Goal: Task Accomplishment & Management: Use online tool/utility

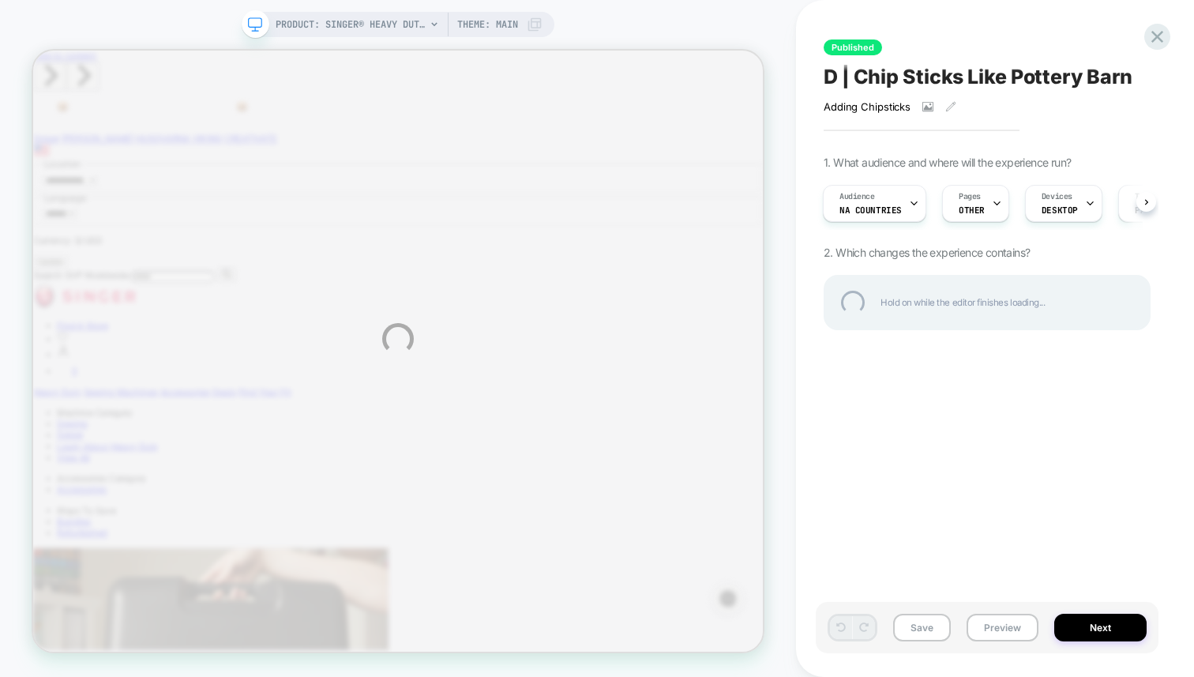
click at [947, 441] on div "PRODUCT: SINGER® Heavy Duty 4452 Rosewater Pink Sewing Machine PRODUCT: SINGER®…" at bounding box center [597, 338] width 1194 height 677
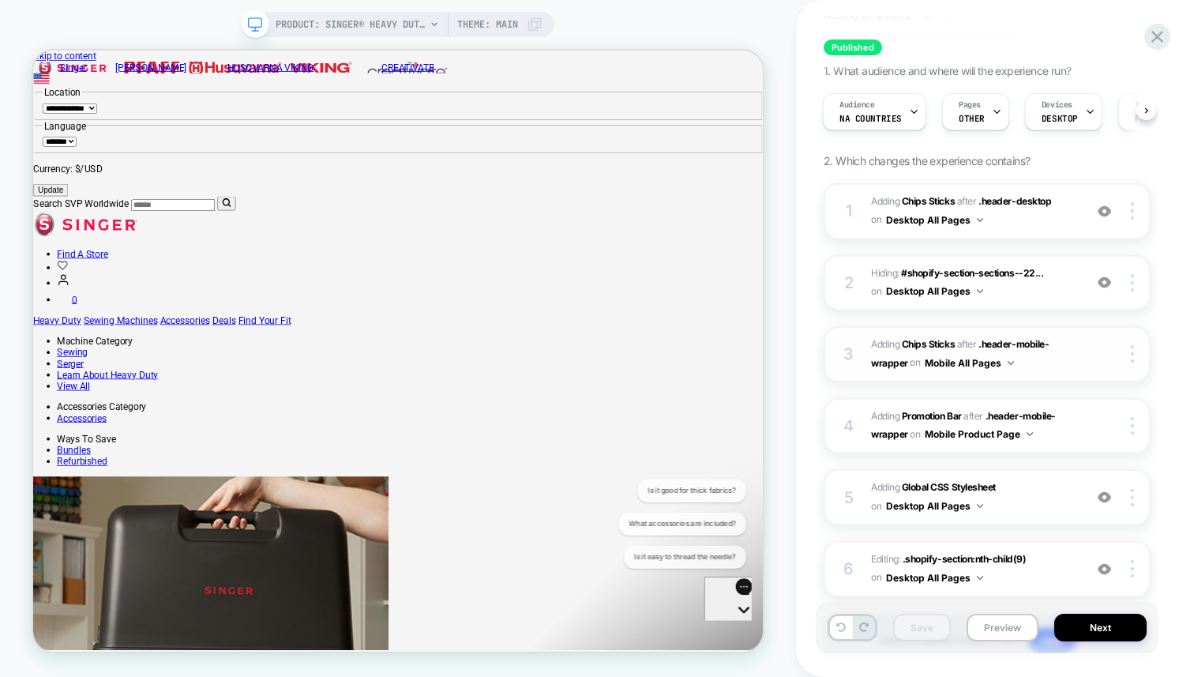
scroll to position [103, 0]
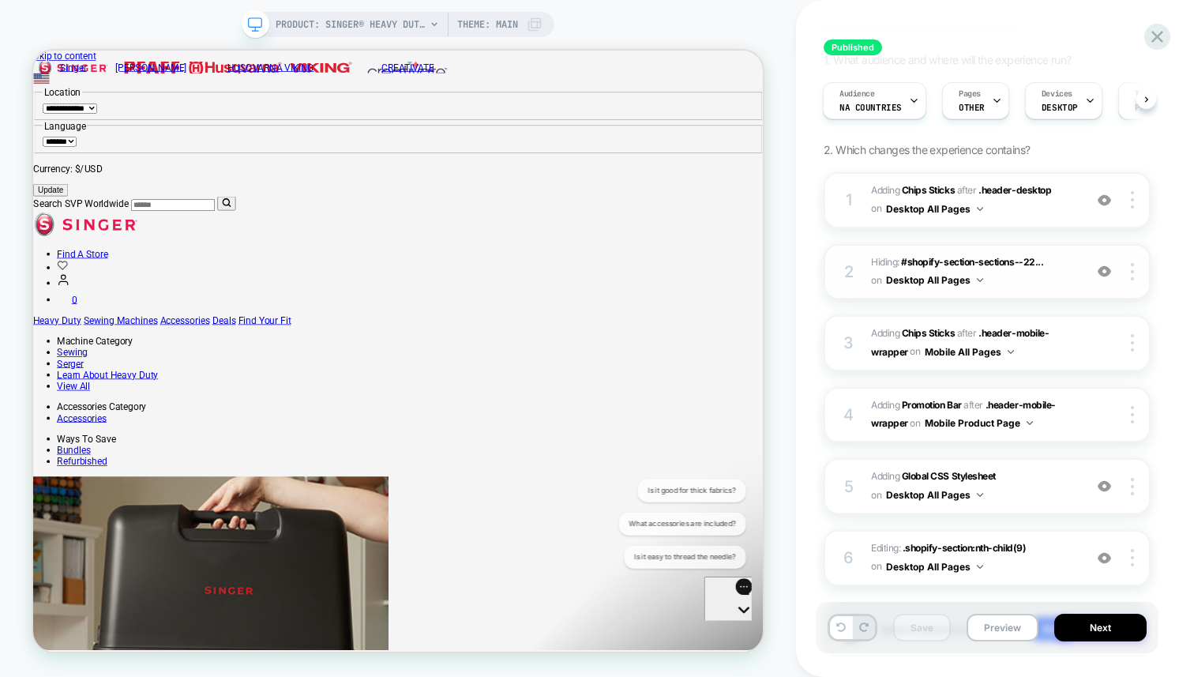
click at [1096, 268] on div at bounding box center [1105, 271] width 30 height 17
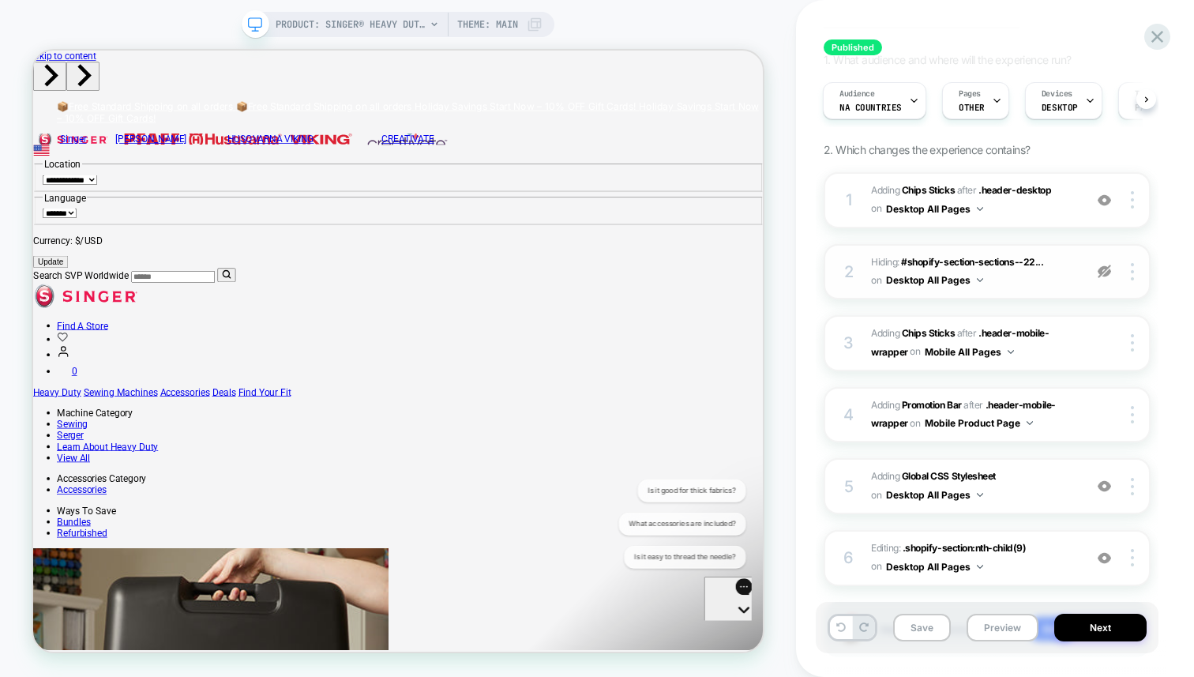
click at [1103, 270] on img at bounding box center [1104, 271] width 13 height 13
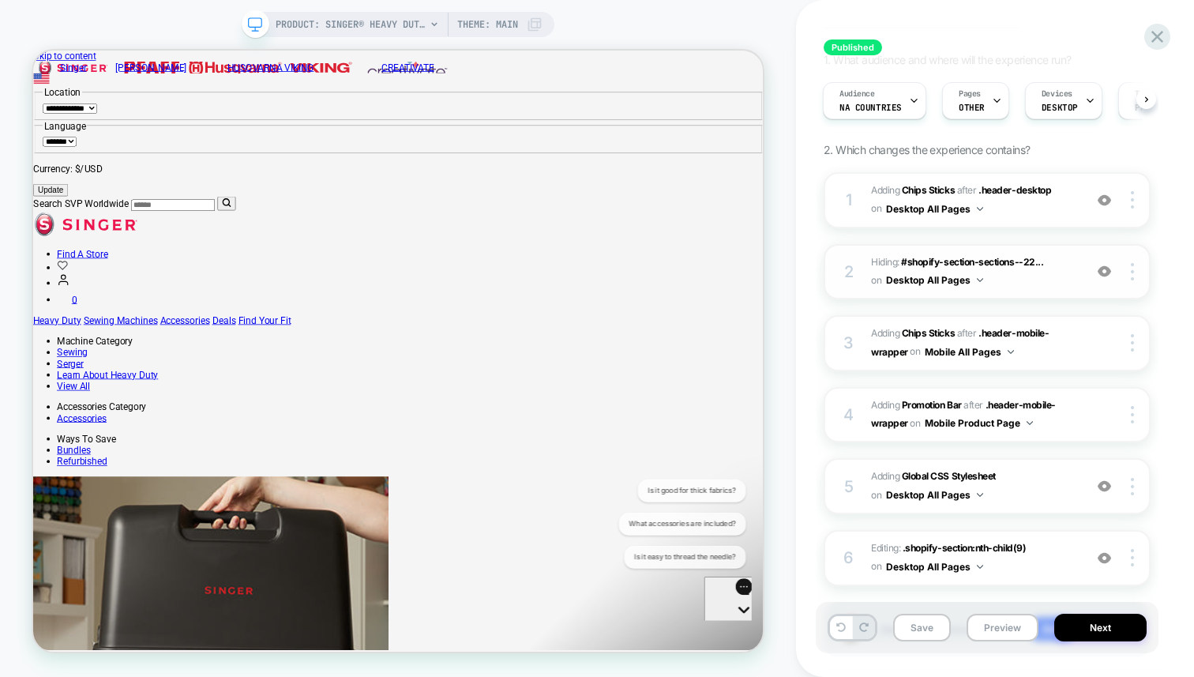
click at [1103, 270] on img at bounding box center [1104, 271] width 13 height 13
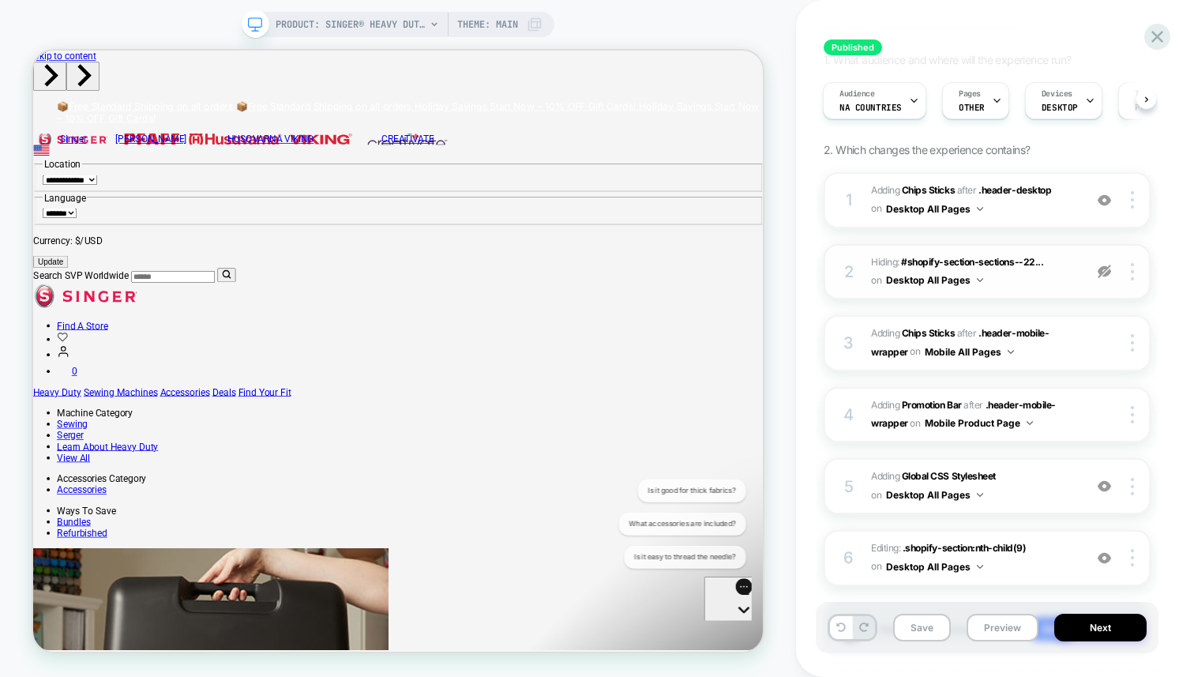
click at [1103, 270] on img at bounding box center [1104, 271] width 13 height 13
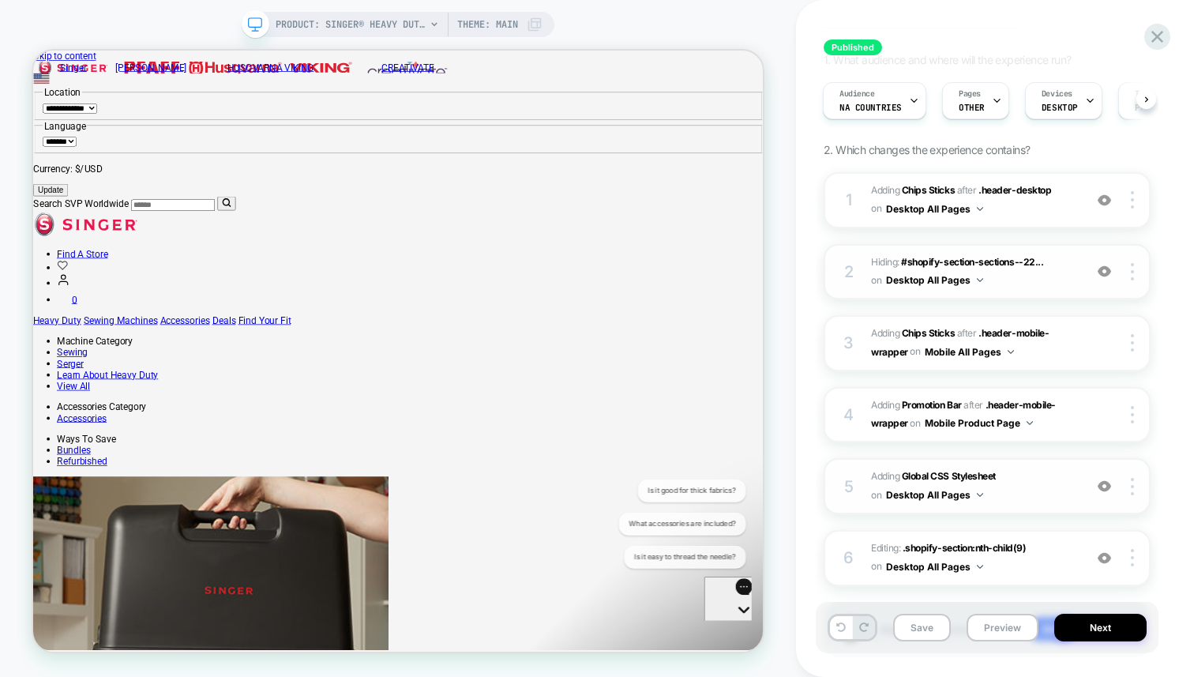
click at [1075, 481] on span "Adding Global CSS Stylesheet on Desktop All Pages" at bounding box center [973, 485] width 205 height 37
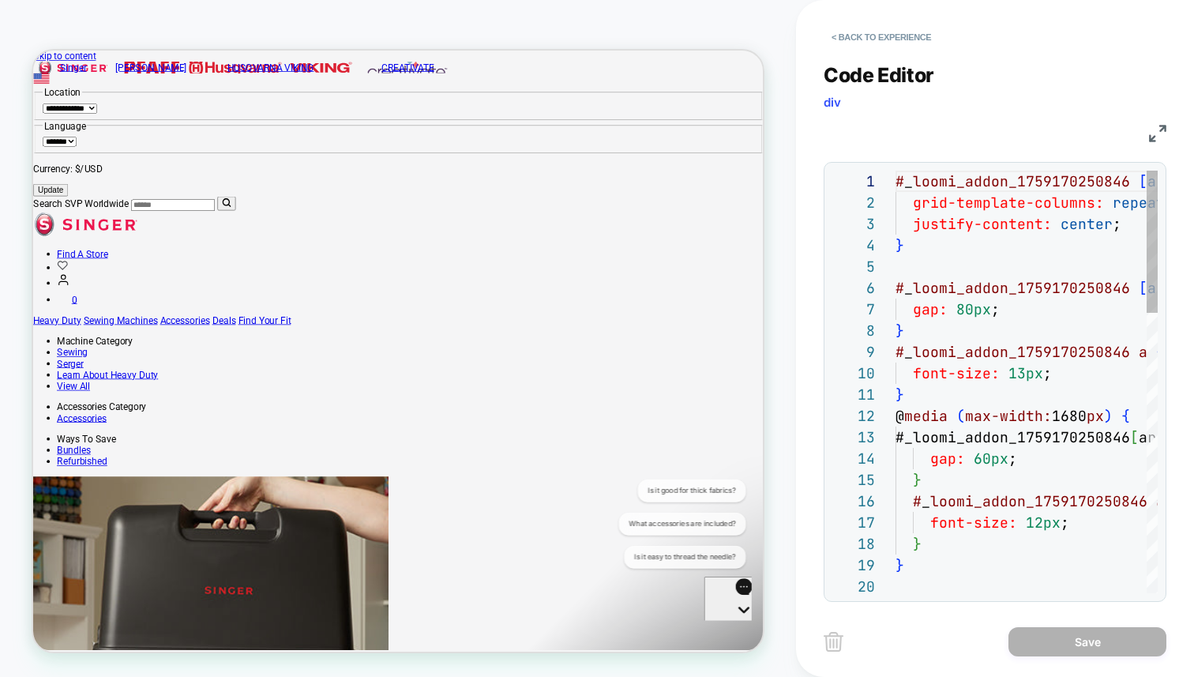
scroll to position [213, 0]
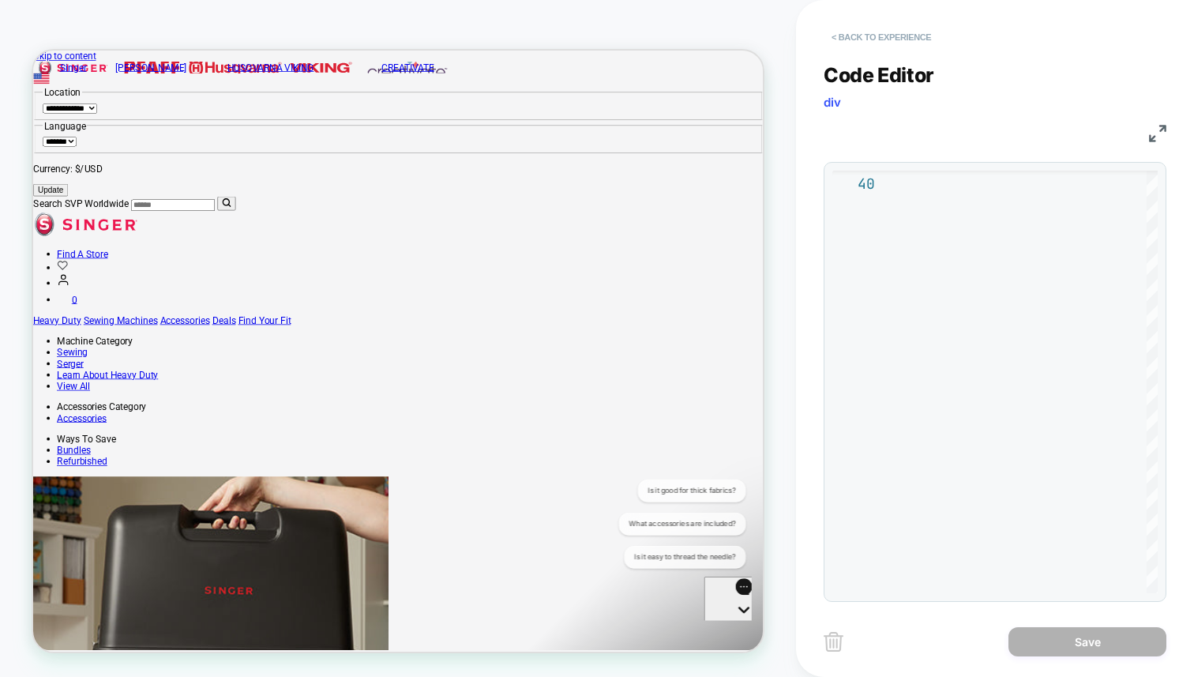
click at [903, 48] on button "< Back to experience" at bounding box center [881, 36] width 115 height 25
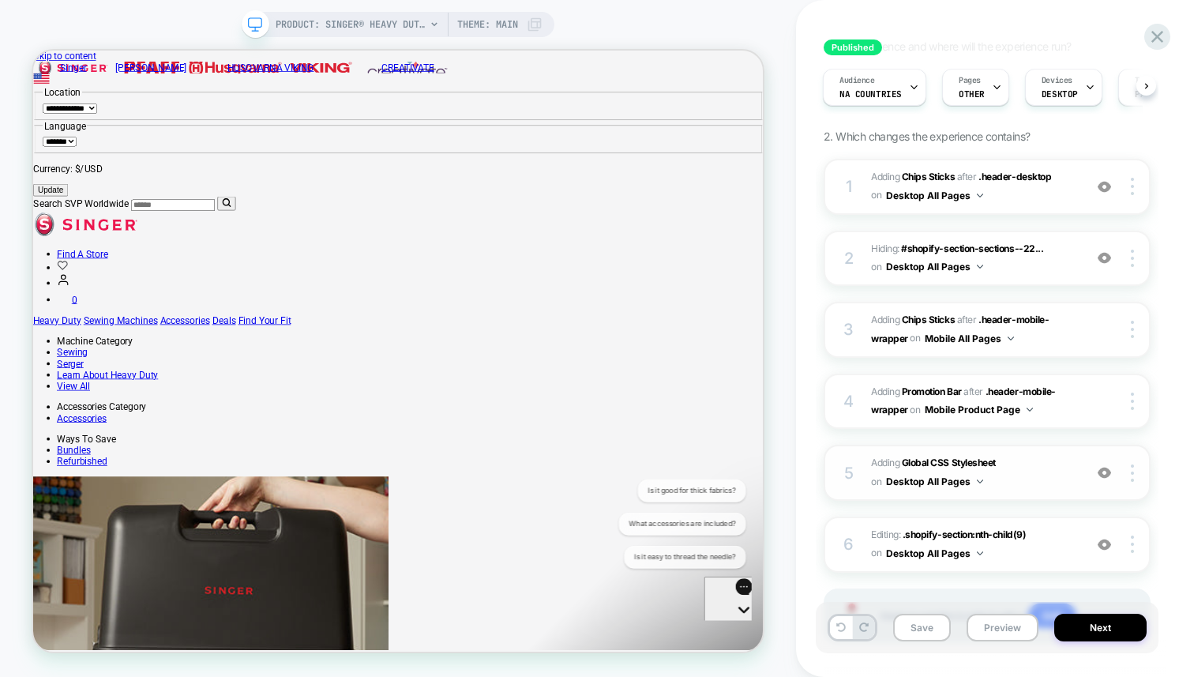
scroll to position [193, 0]
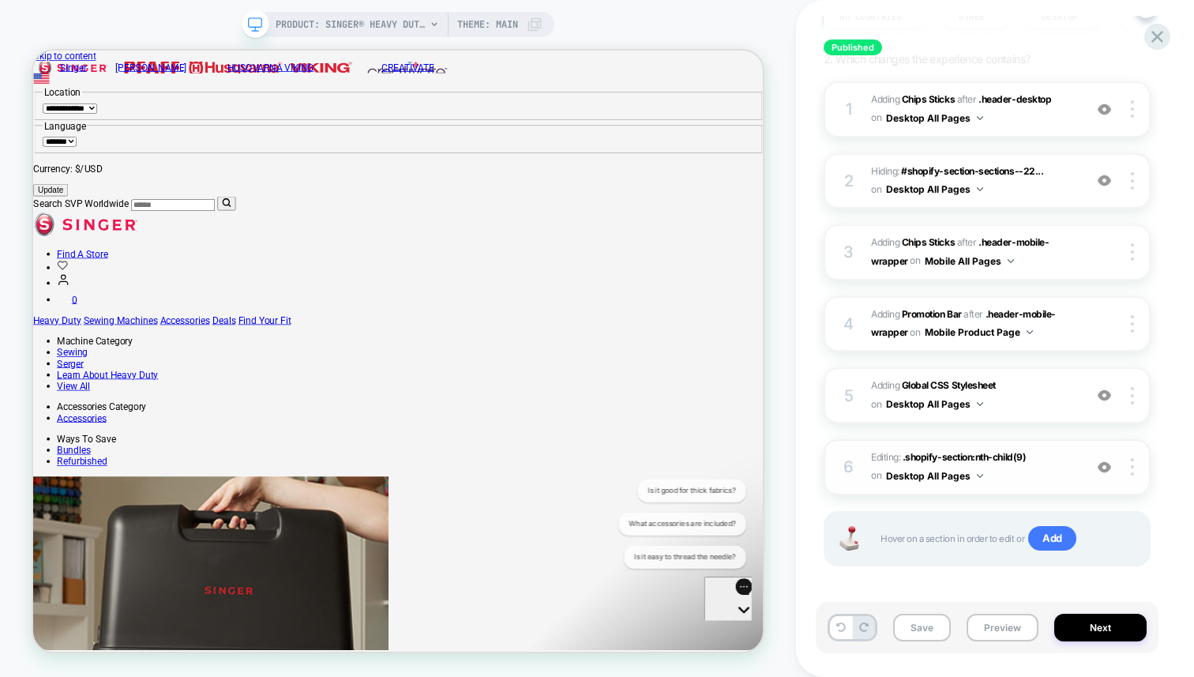
click at [1042, 470] on span "Editing : .shopify-section:nth-child(9) .shopify-section:nth-child(9) on Deskto…" at bounding box center [973, 467] width 205 height 37
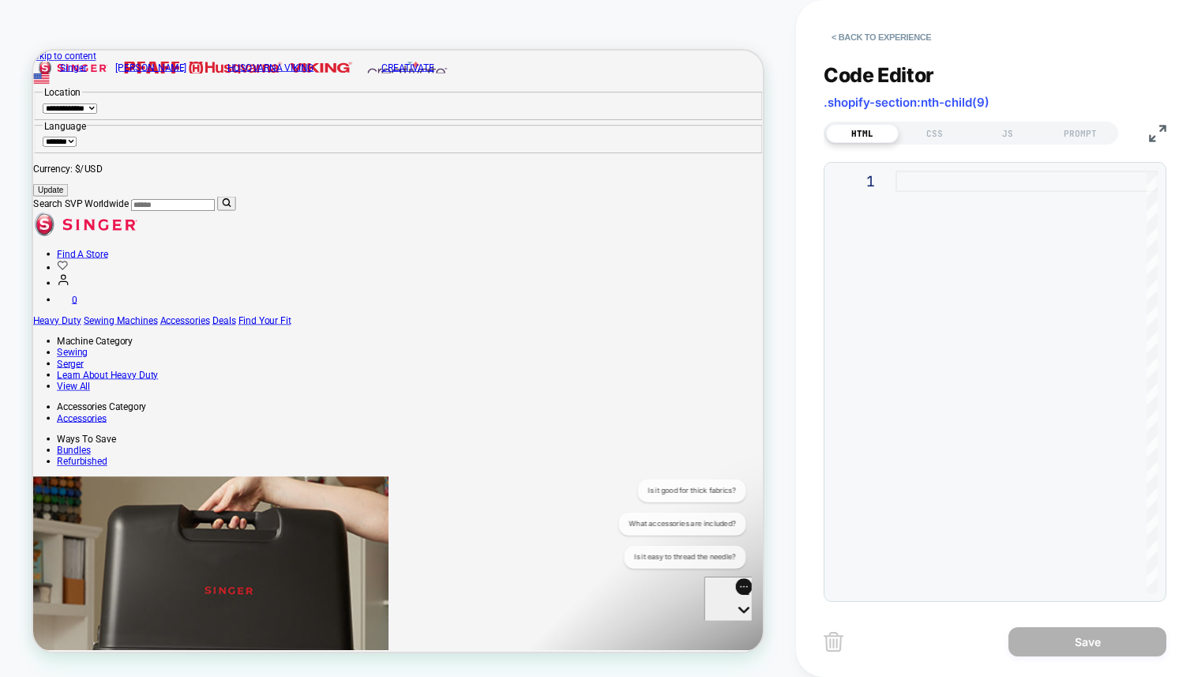
click at [952, 188] on div at bounding box center [1027, 382] width 262 height 422
click at [880, 37] on button "< Back to experience" at bounding box center [881, 36] width 115 height 25
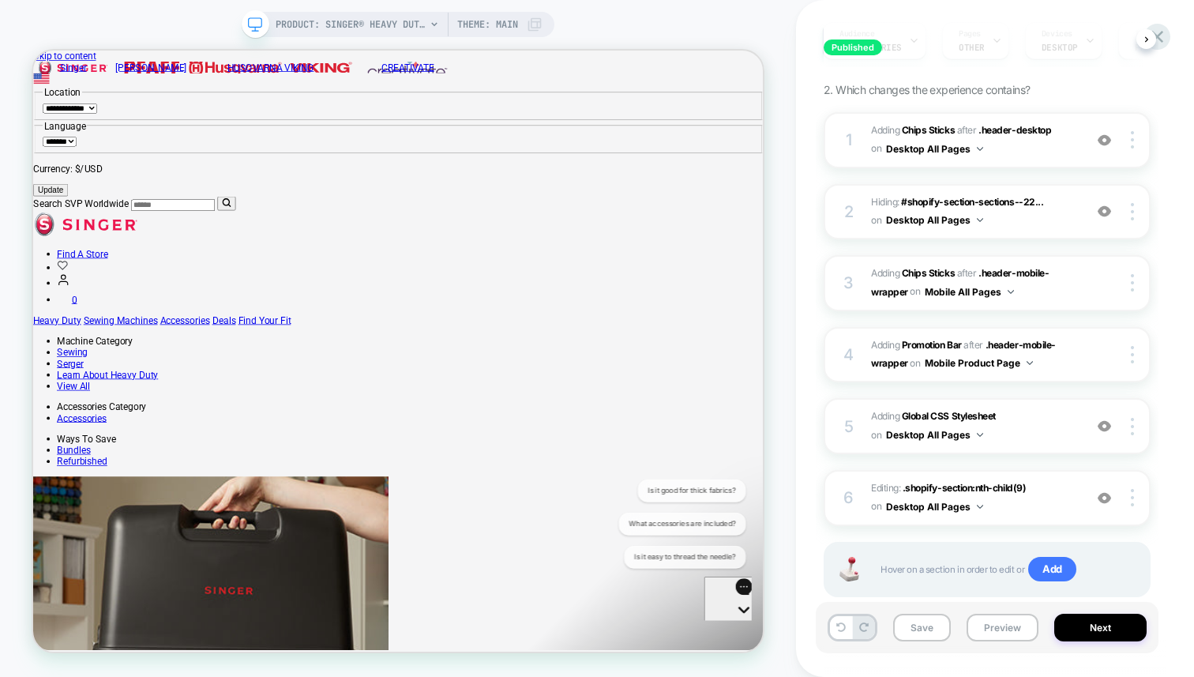
scroll to position [198, 0]
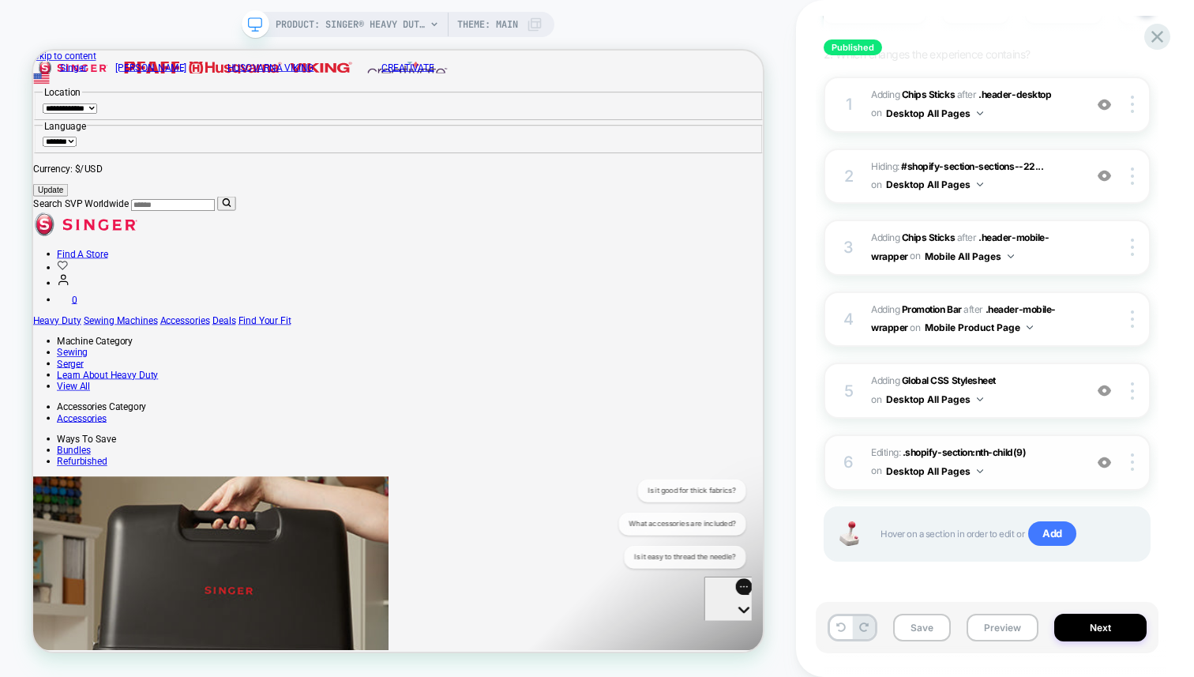
click at [1109, 460] on img at bounding box center [1104, 462] width 13 height 13
click at [982, 633] on button "Preview" at bounding box center [1003, 628] width 72 height 28
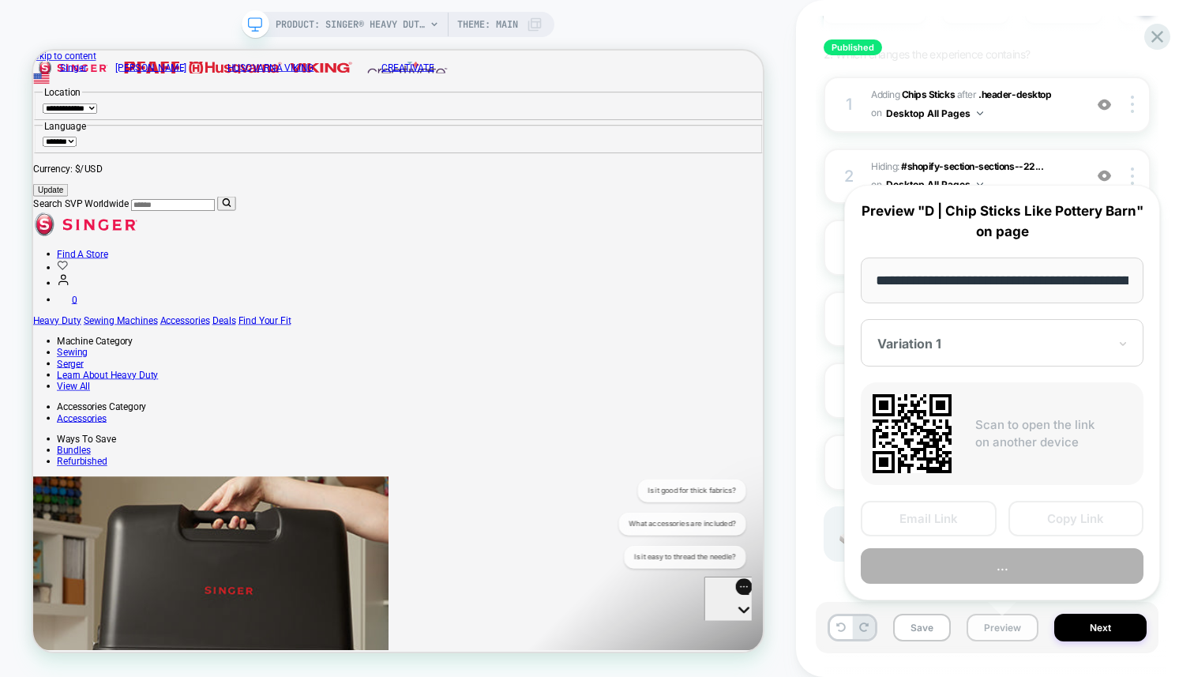
scroll to position [0, 441]
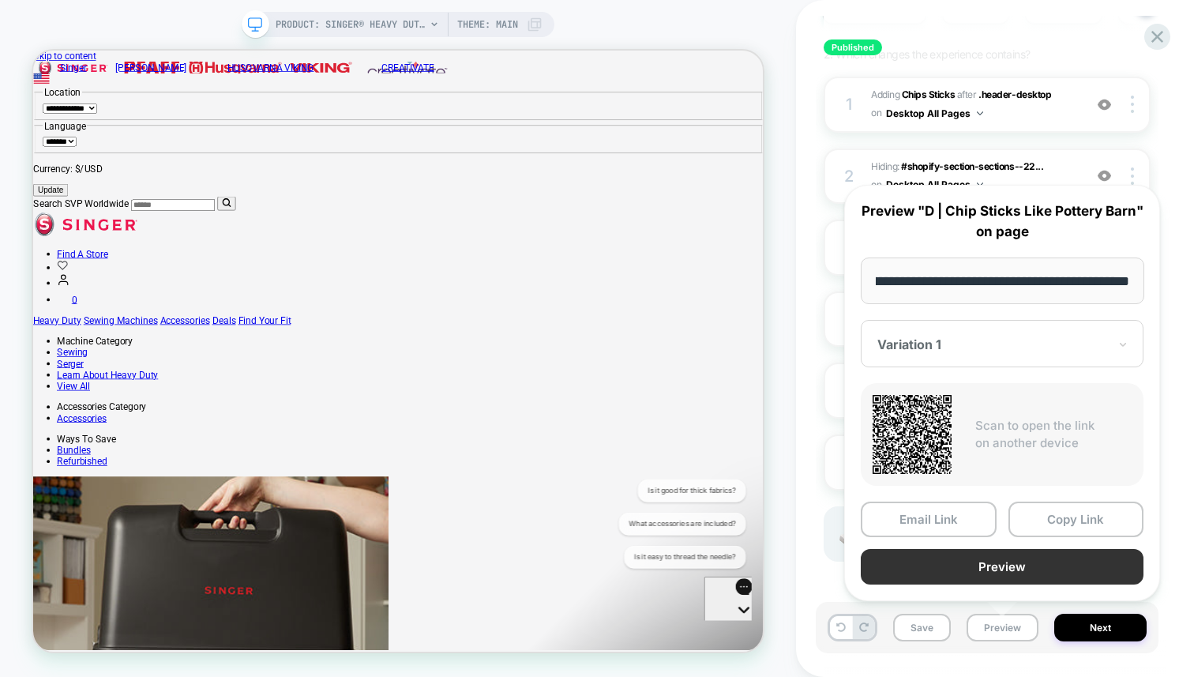
click at [991, 571] on button "Preview" at bounding box center [1002, 567] width 283 height 36
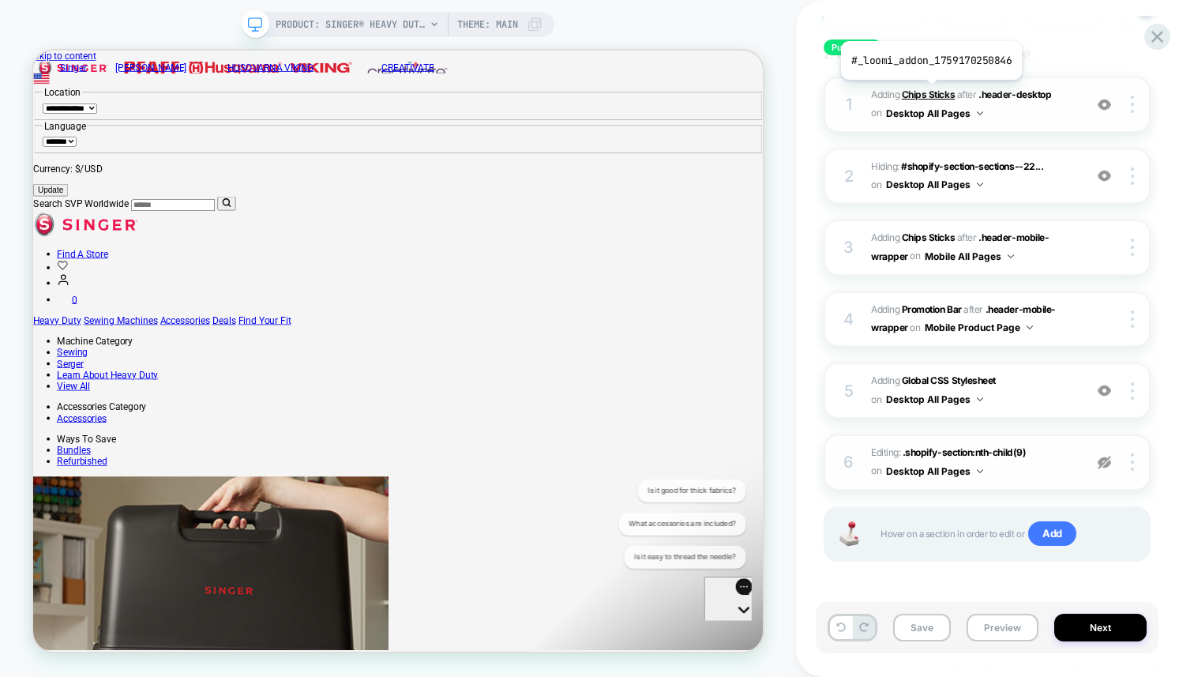
click at [929, 92] on b "Chips Sticks" at bounding box center [928, 94] width 53 height 12
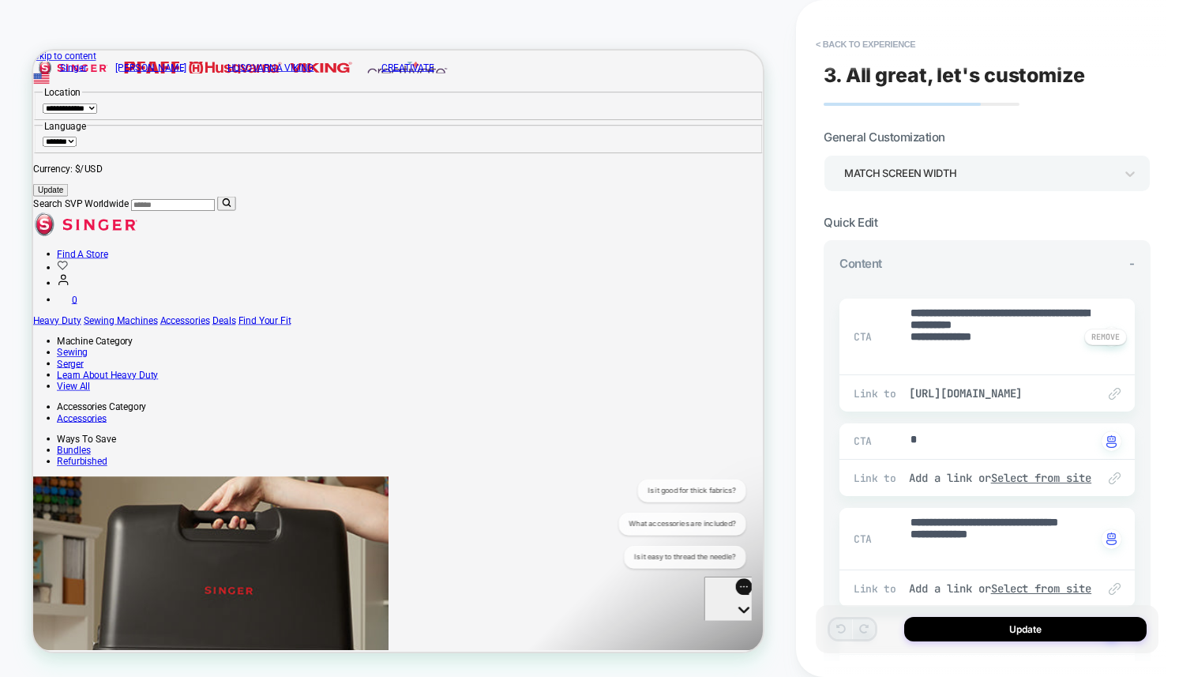
type textarea "*"
click at [846, 36] on button "< Back to experience" at bounding box center [865, 44] width 115 height 25
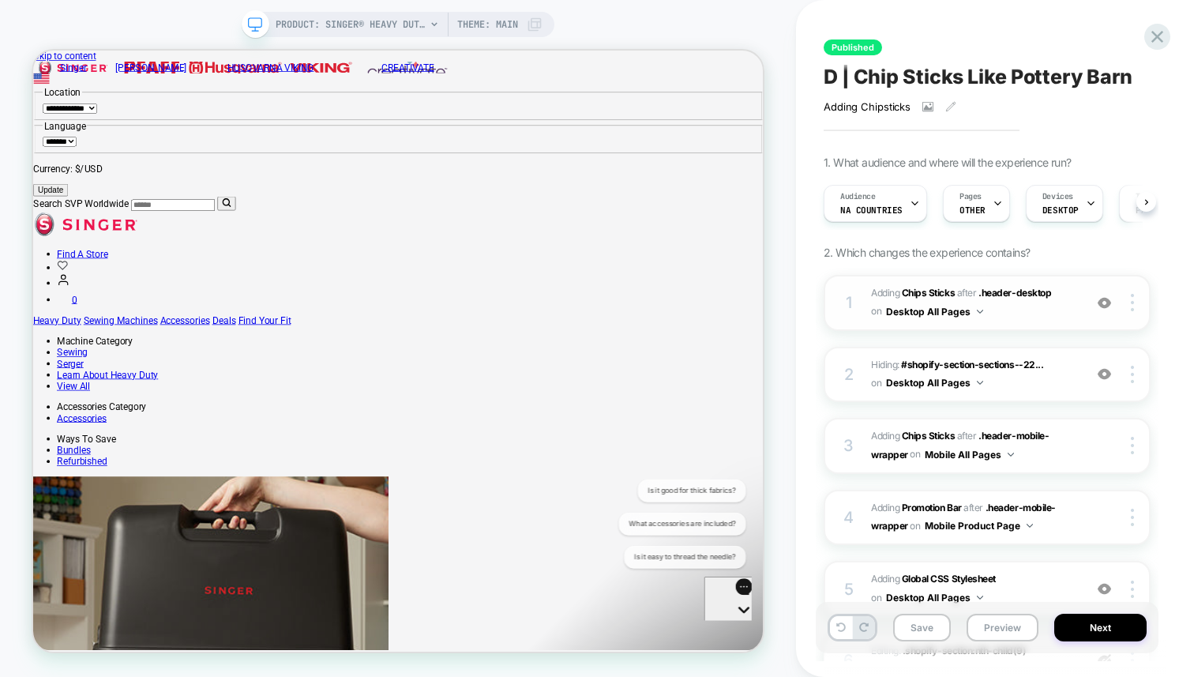
scroll to position [0, 1]
click at [1107, 300] on img at bounding box center [1104, 302] width 13 height 13
click at [865, 202] on div "Audience NA countries" at bounding box center [871, 204] width 94 height 36
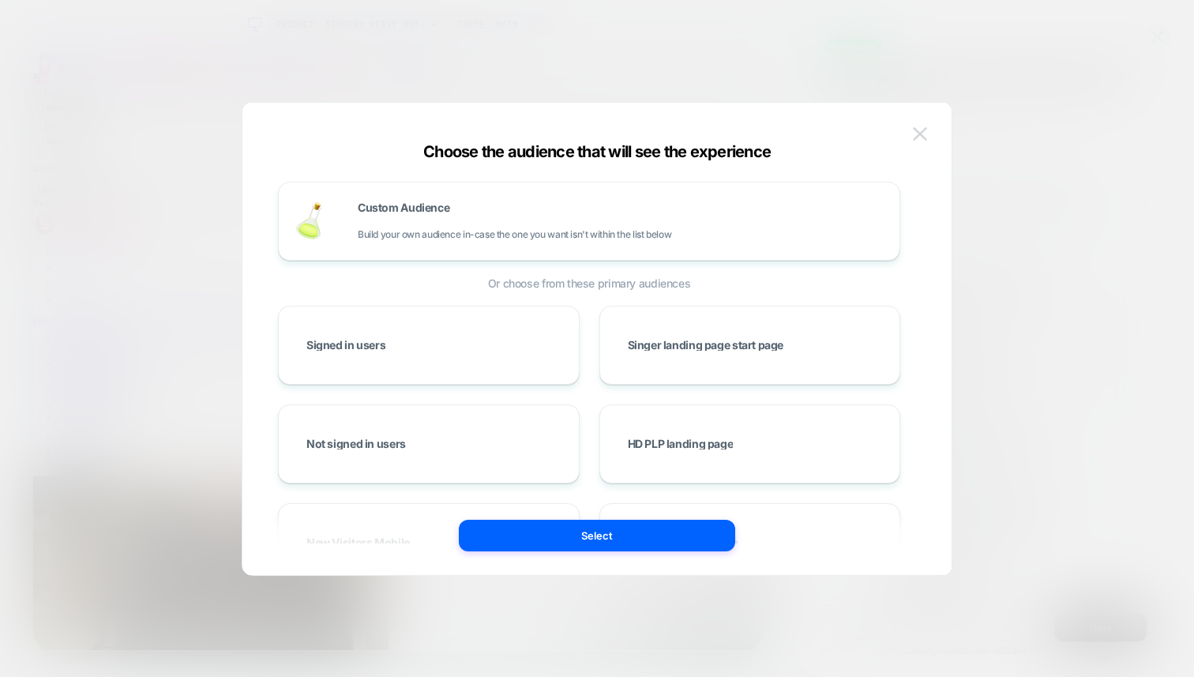
click at [911, 131] on button at bounding box center [920, 134] width 24 height 24
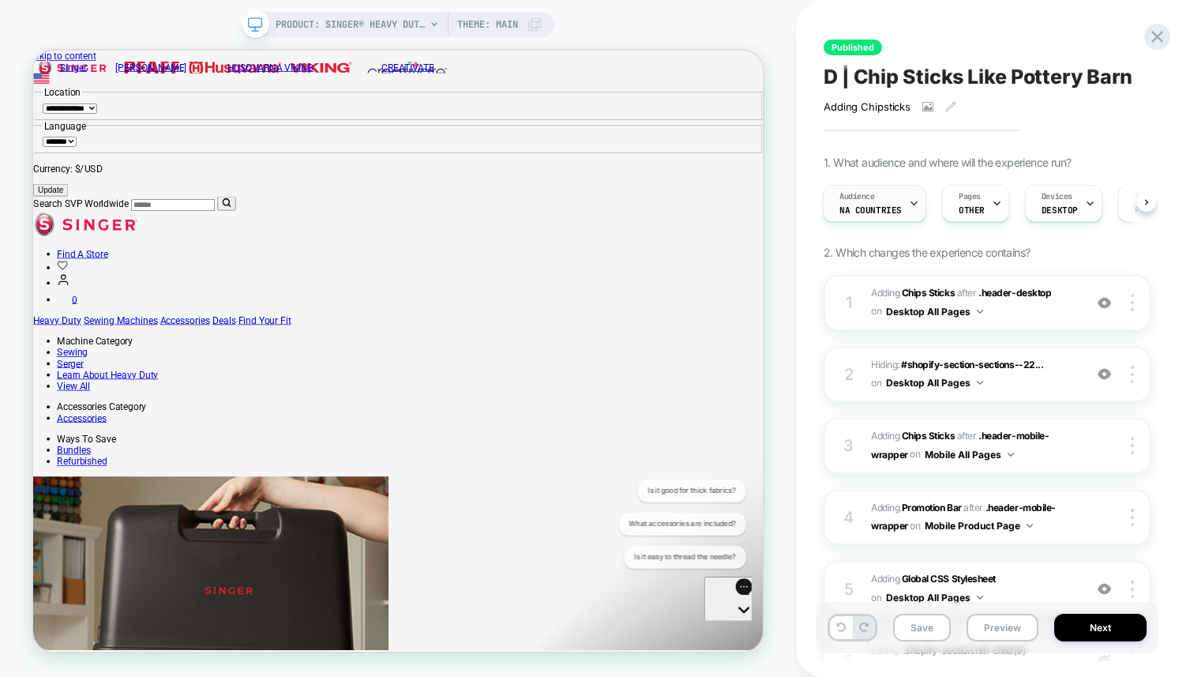
click at [884, 199] on div "Audience NA countries" at bounding box center [871, 204] width 94 height 36
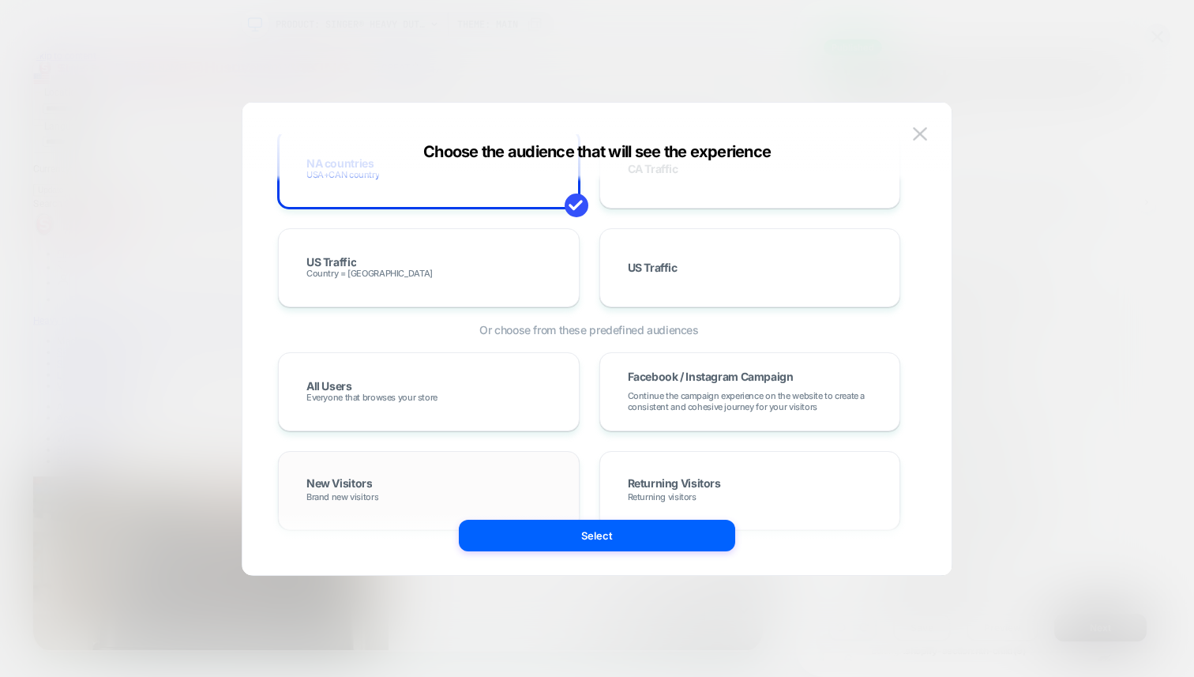
scroll to position [936, 0]
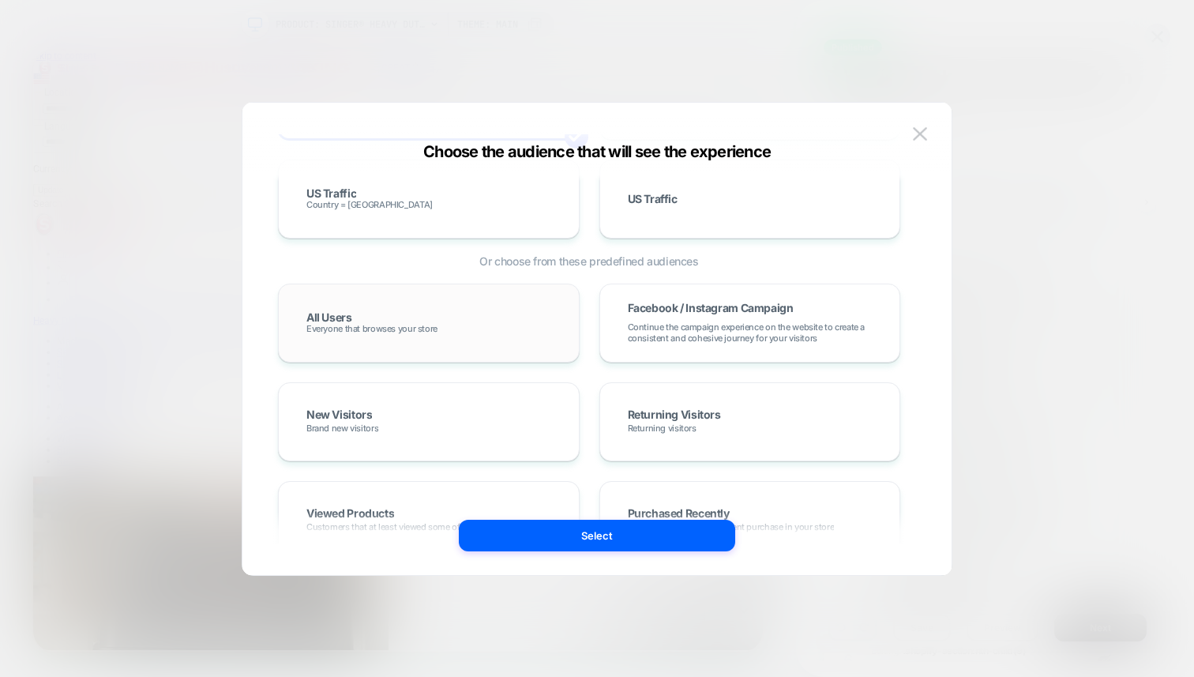
click at [392, 332] on span "Everyone that browses your store" at bounding box center [371, 328] width 131 height 11
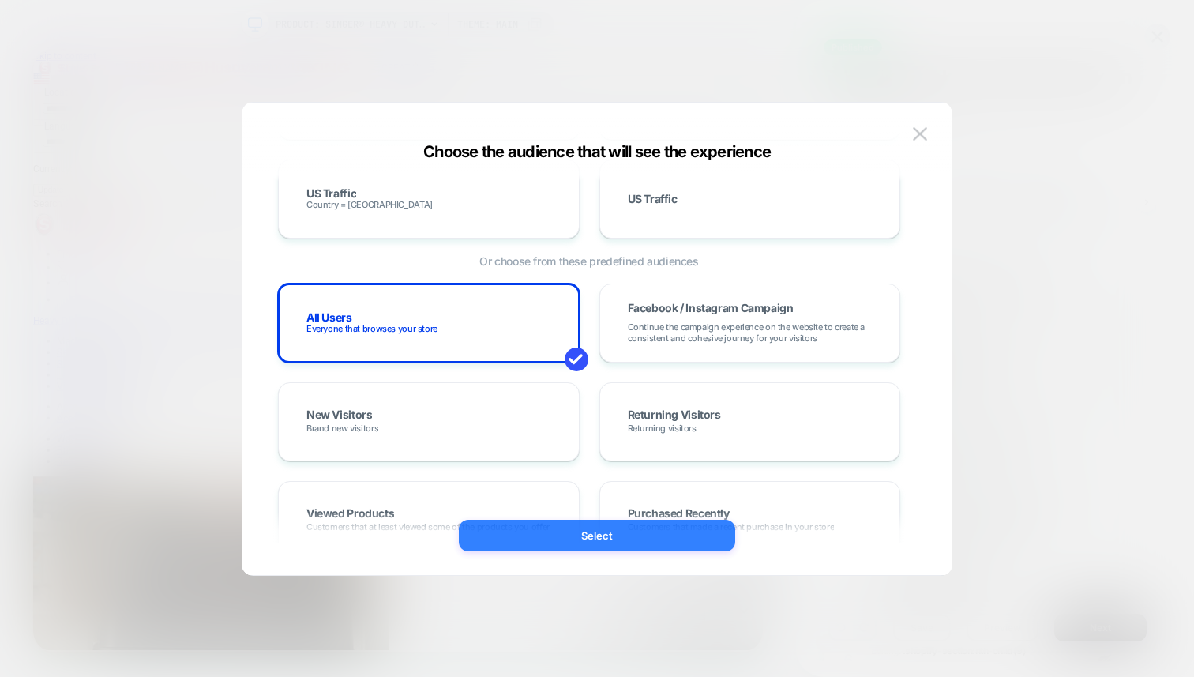
drag, startPoint x: 596, startPoint y: 533, endPoint x: 751, endPoint y: 644, distance: 190.2
click at [596, 533] on button "Select" at bounding box center [597, 536] width 276 height 32
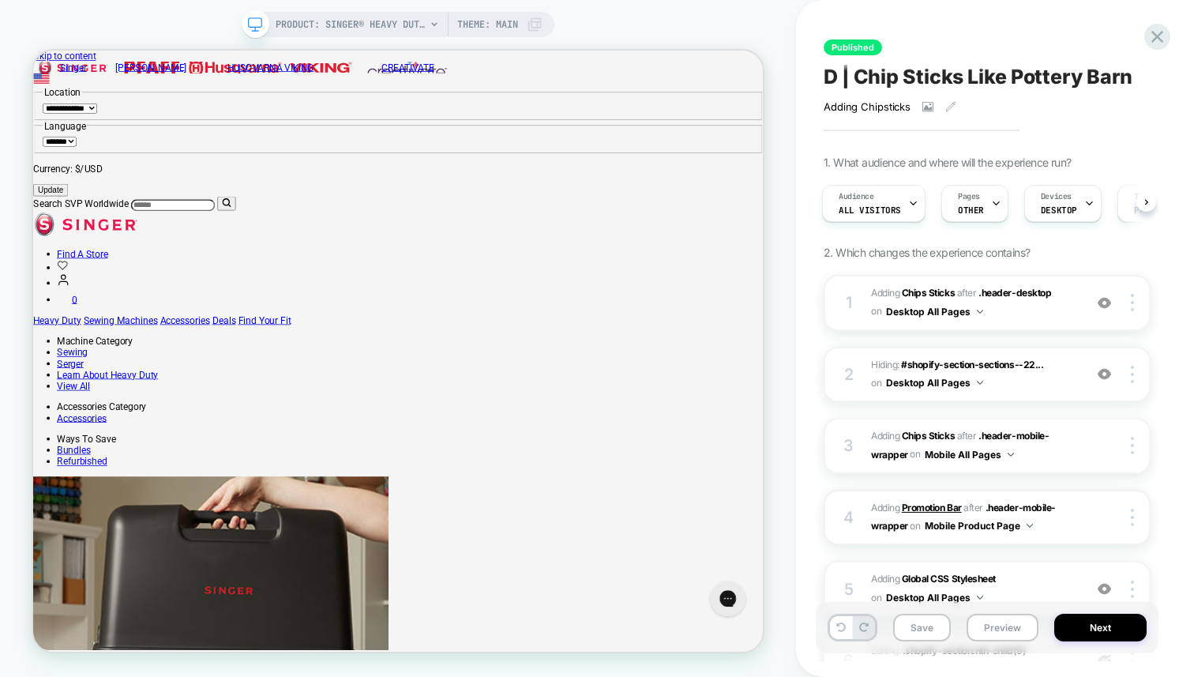
scroll to position [0, 0]
click at [991, 625] on button "Preview" at bounding box center [1003, 628] width 72 height 28
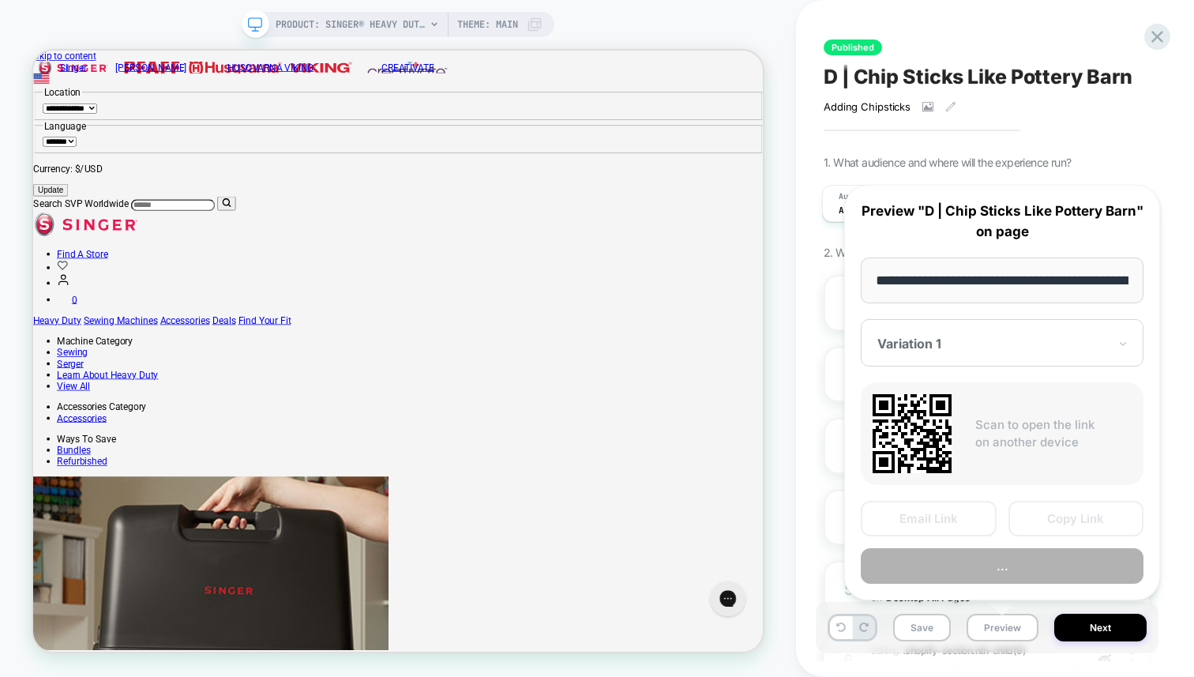
scroll to position [0, 441]
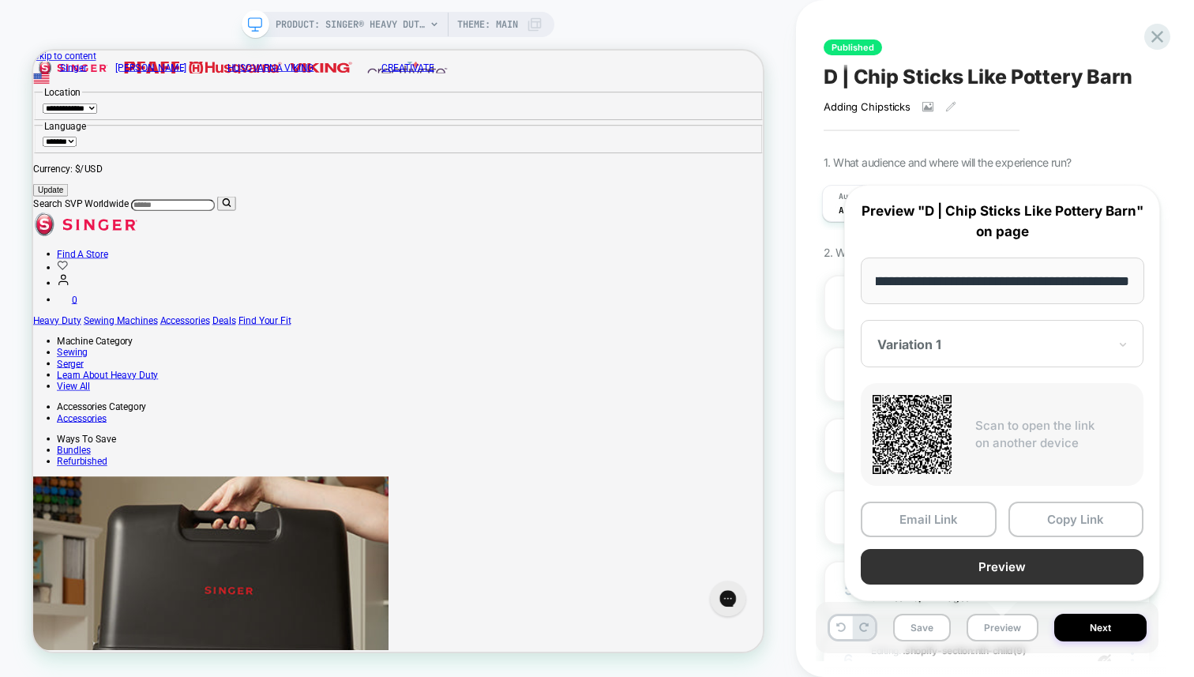
click at [1010, 555] on button "Preview" at bounding box center [1002, 567] width 283 height 36
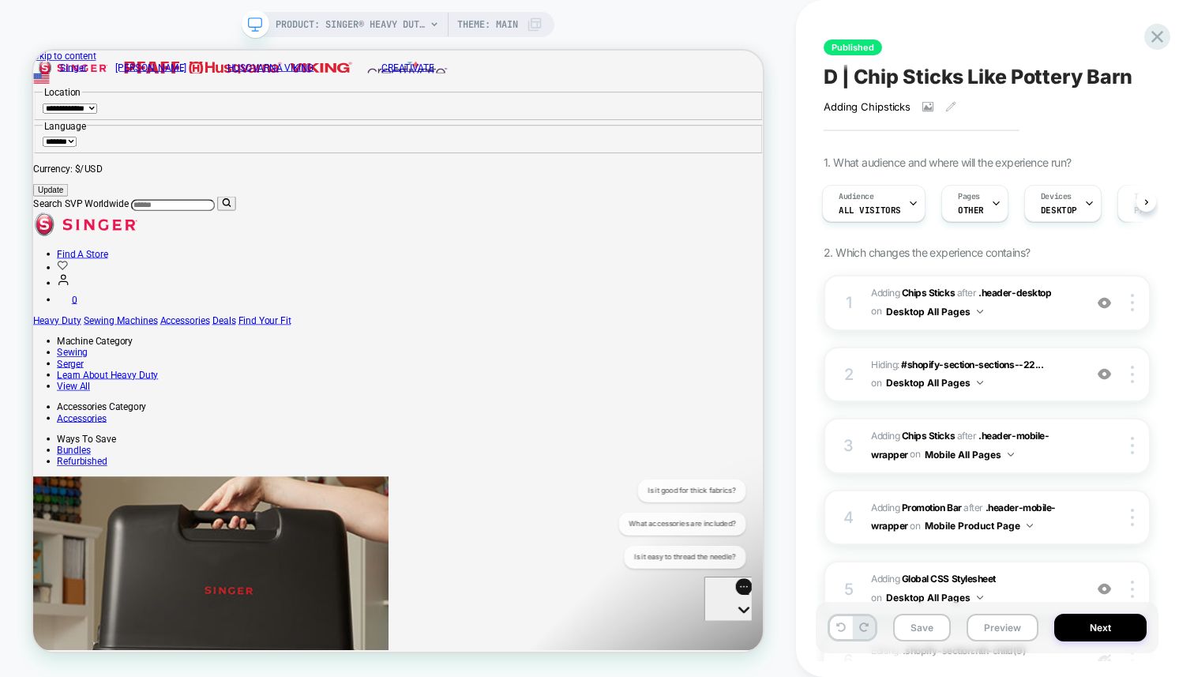
scroll to position [0, 0]
click at [623, 32] on div "PRODUCT: SINGER® Heavy Duty 4452 Rosewater Pink Sewing Machine PRODUCT: SINGER®…" at bounding box center [398, 338] width 796 height 645
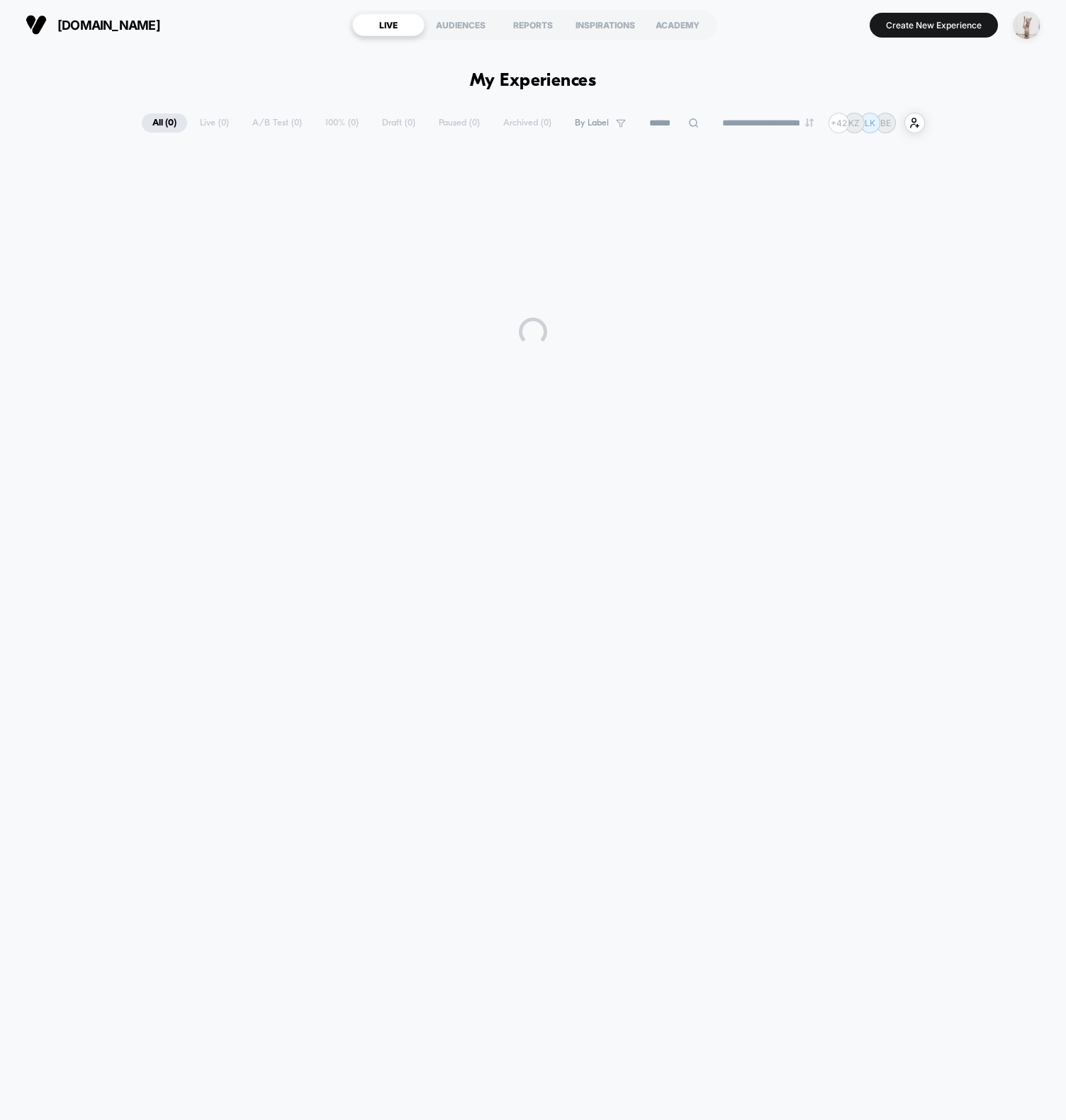
click at [1030, 27] on img "button" at bounding box center [1026, 25] width 28 height 28
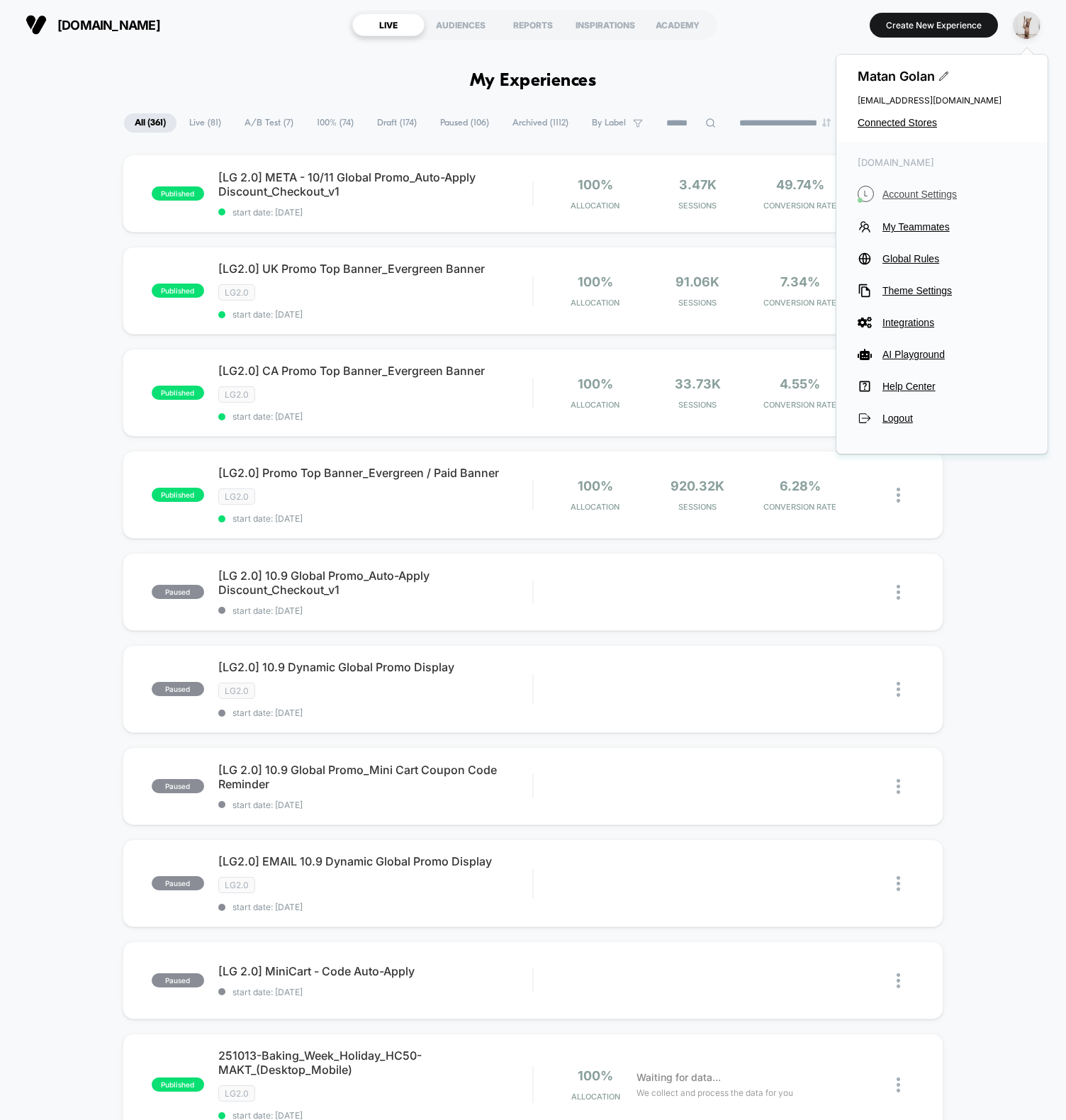
click at [931, 194] on span "Account Settings" at bounding box center [954, 194] width 144 height 12
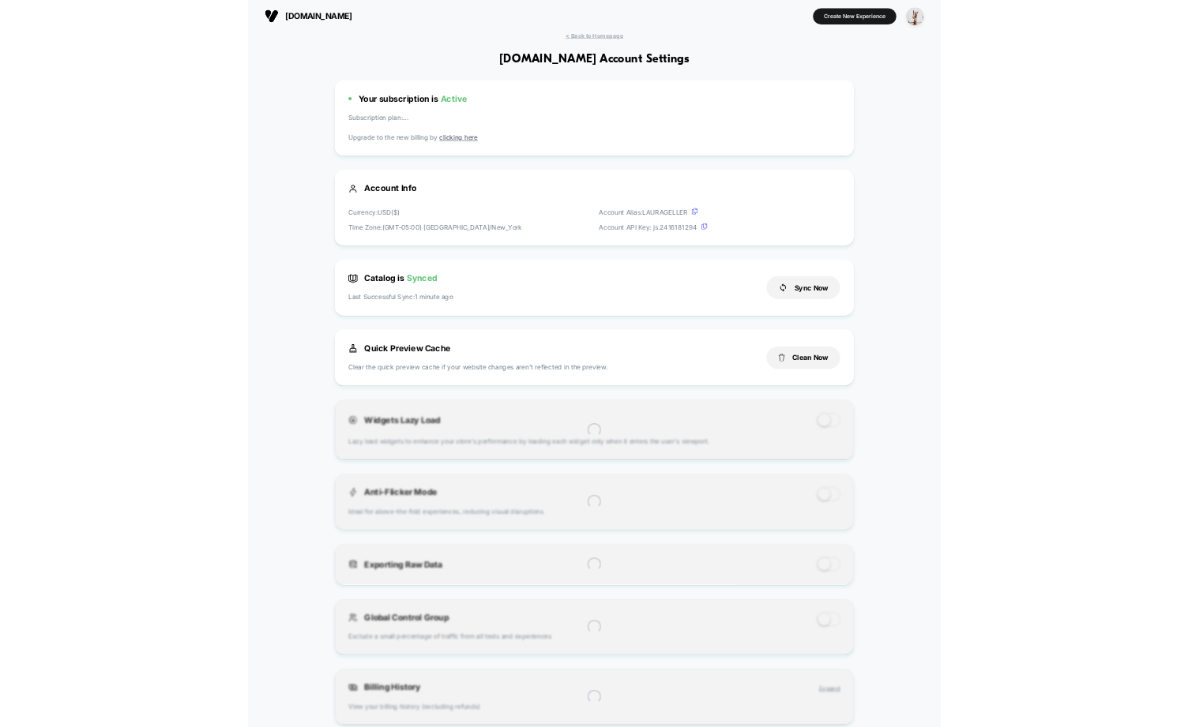
scroll to position [213, 0]
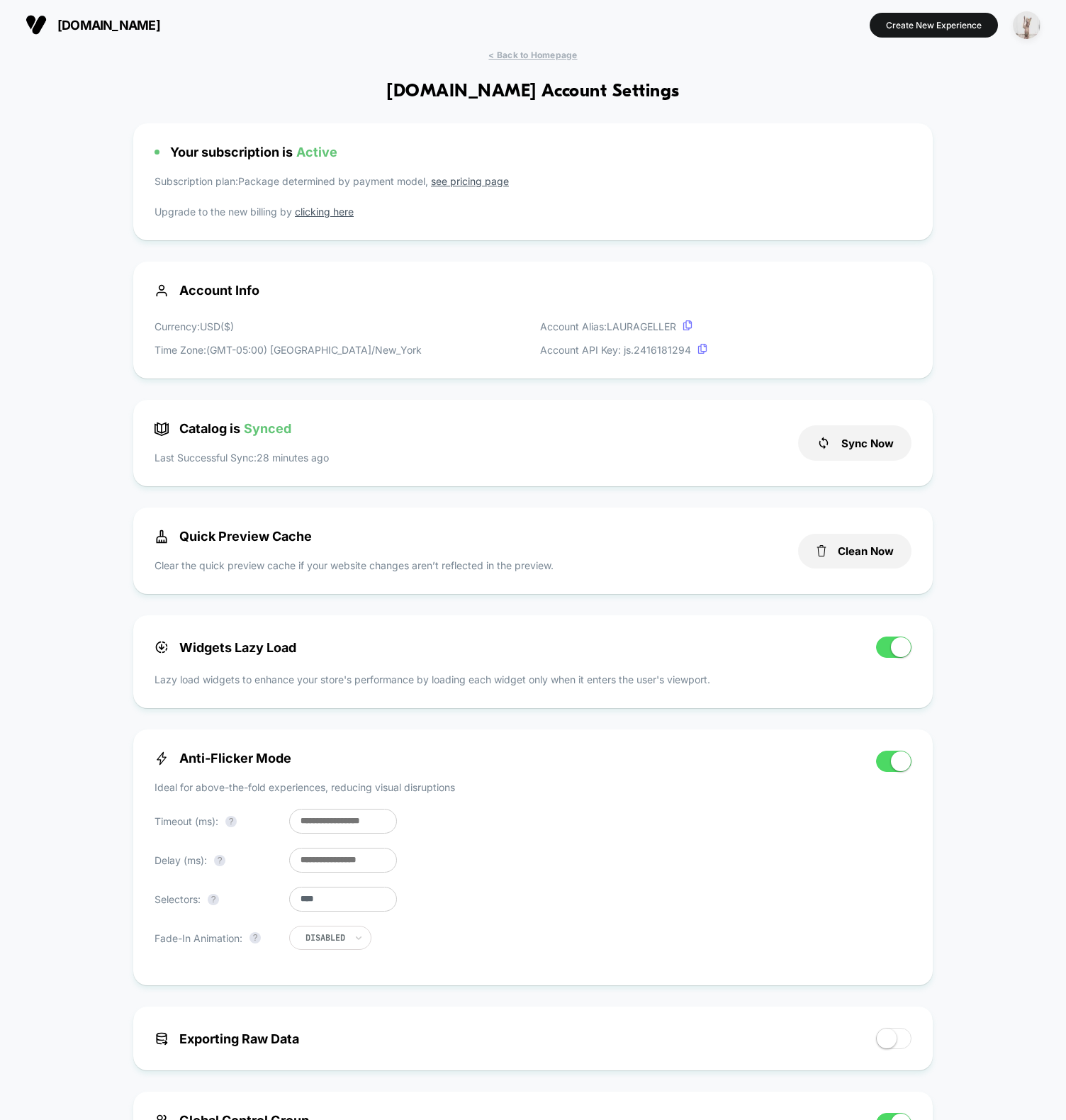
click at [1036, 30] on img "button" at bounding box center [1026, 25] width 28 height 28
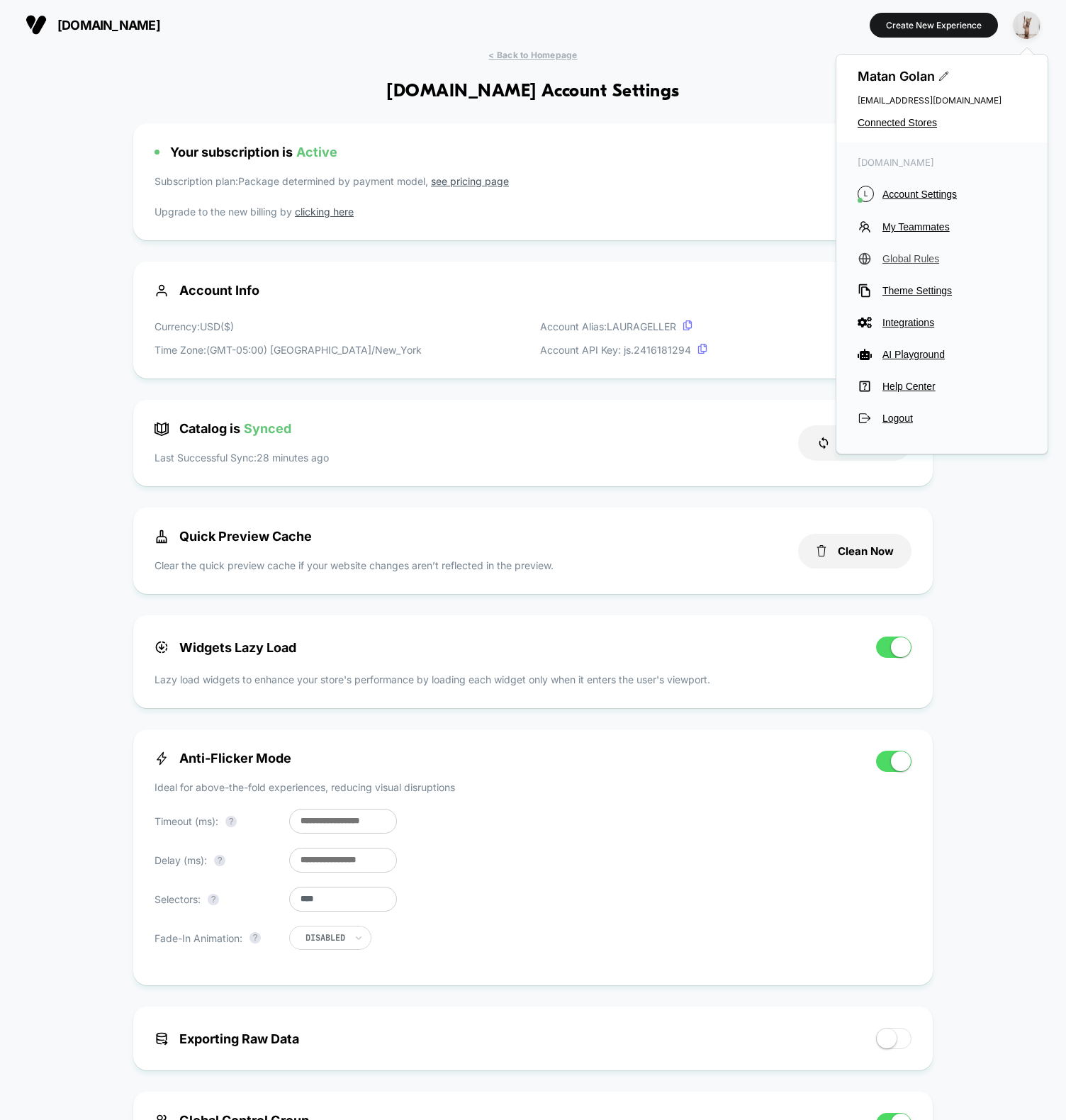
click at [907, 258] on span "Global Rules" at bounding box center [954, 258] width 144 height 12
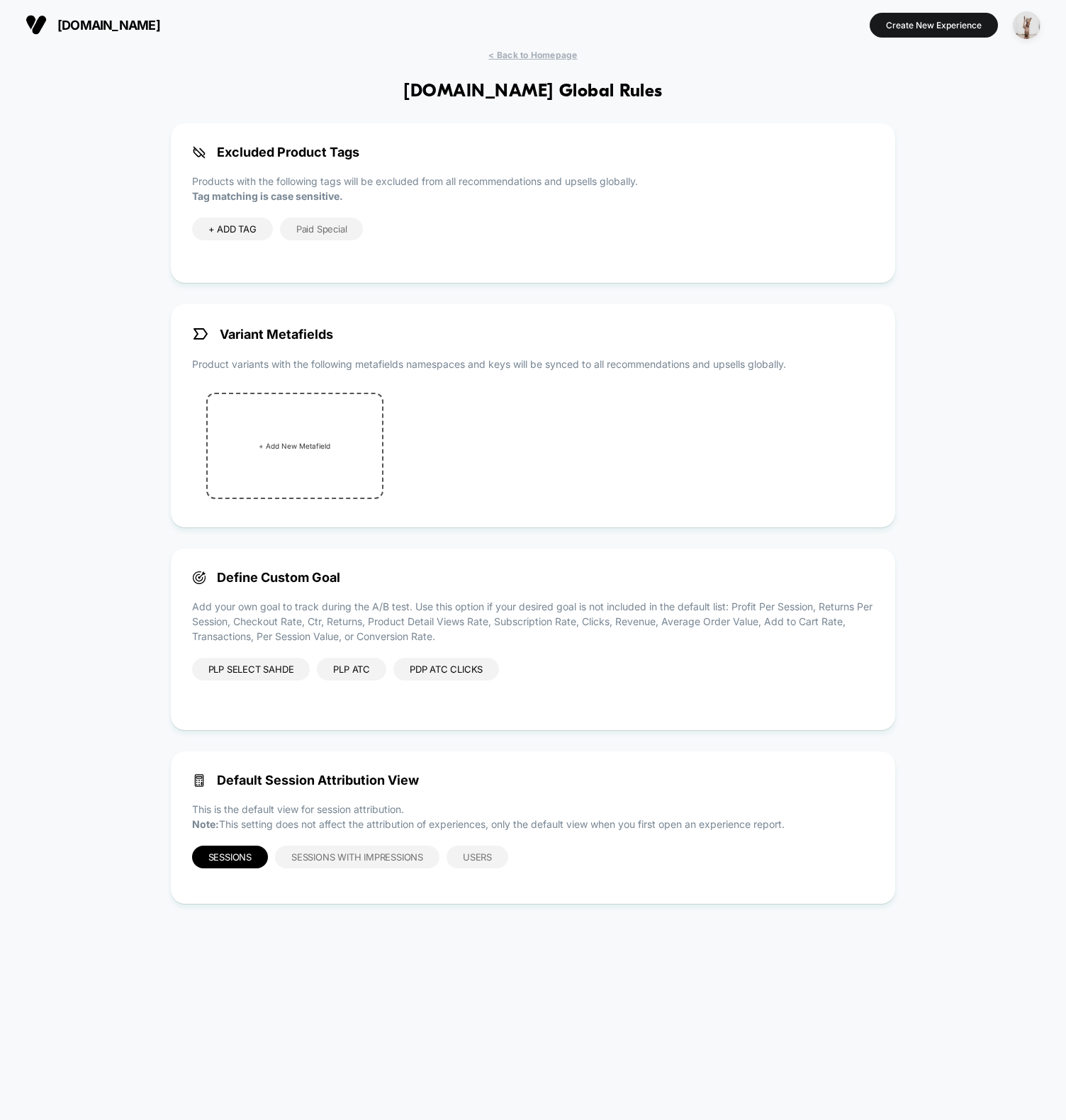
click at [236, 233] on span "+ ADD TAG" at bounding box center [232, 229] width 48 height 12
click at [322, 229] on icon at bounding box center [323, 230] width 13 height 13
drag, startPoint x: 345, startPoint y: 34, endPoint x: 328, endPoint y: 1, distance: 37.1
click at [345, 33] on section "laurageller.com" at bounding box center [188, 24] width 334 height 35
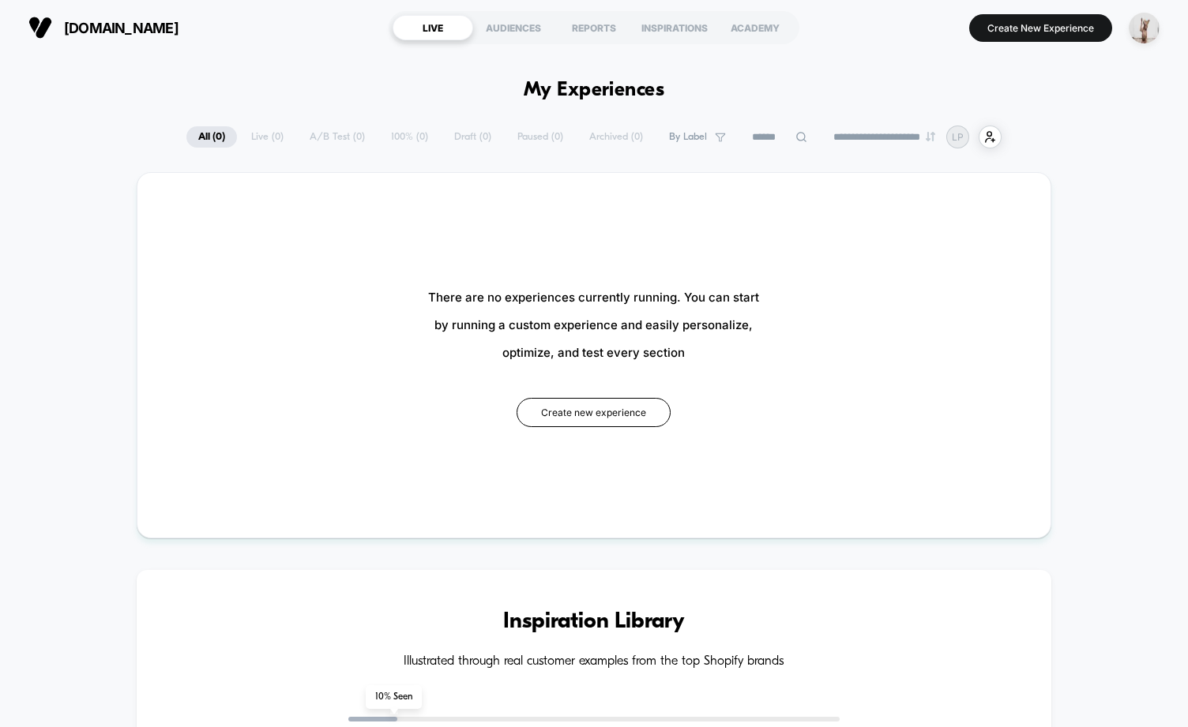
click at [1041, 28] on button "Create New Experience" at bounding box center [1040, 28] width 143 height 28
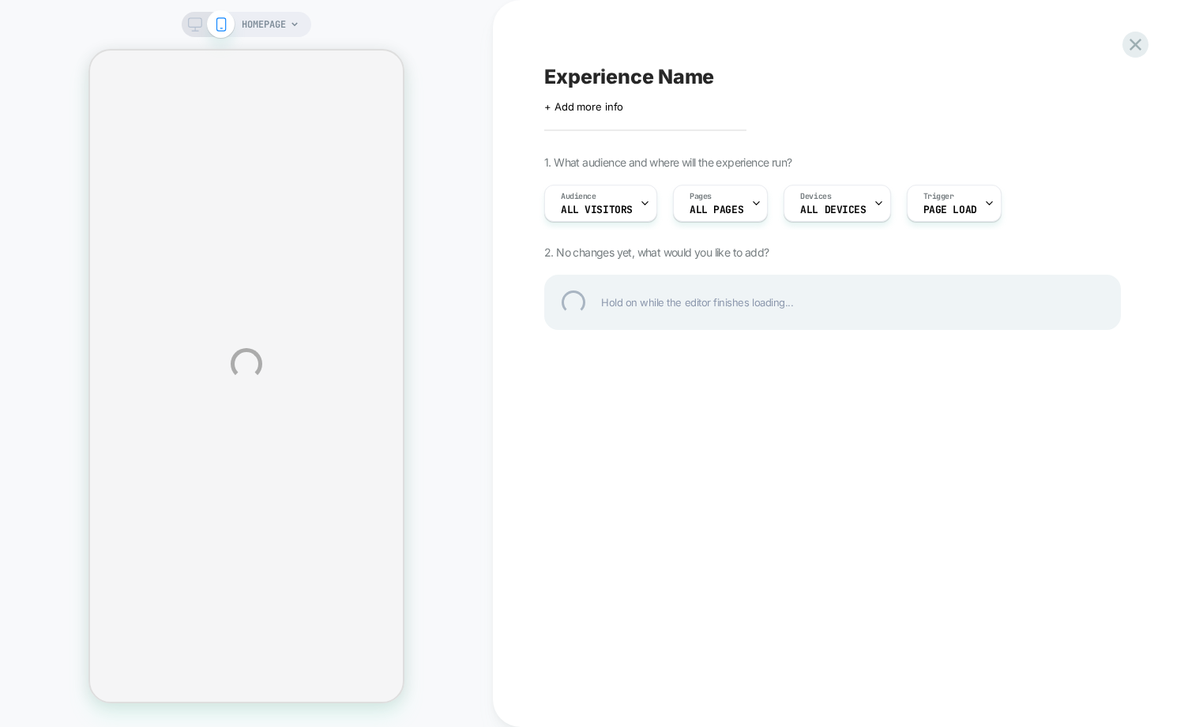
click at [604, 602] on div "HOMEPAGE Experience Name Click to edit experience details + Add more info 1. Wh…" at bounding box center [594, 363] width 1188 height 727
